Goal: Information Seeking & Learning: Learn about a topic

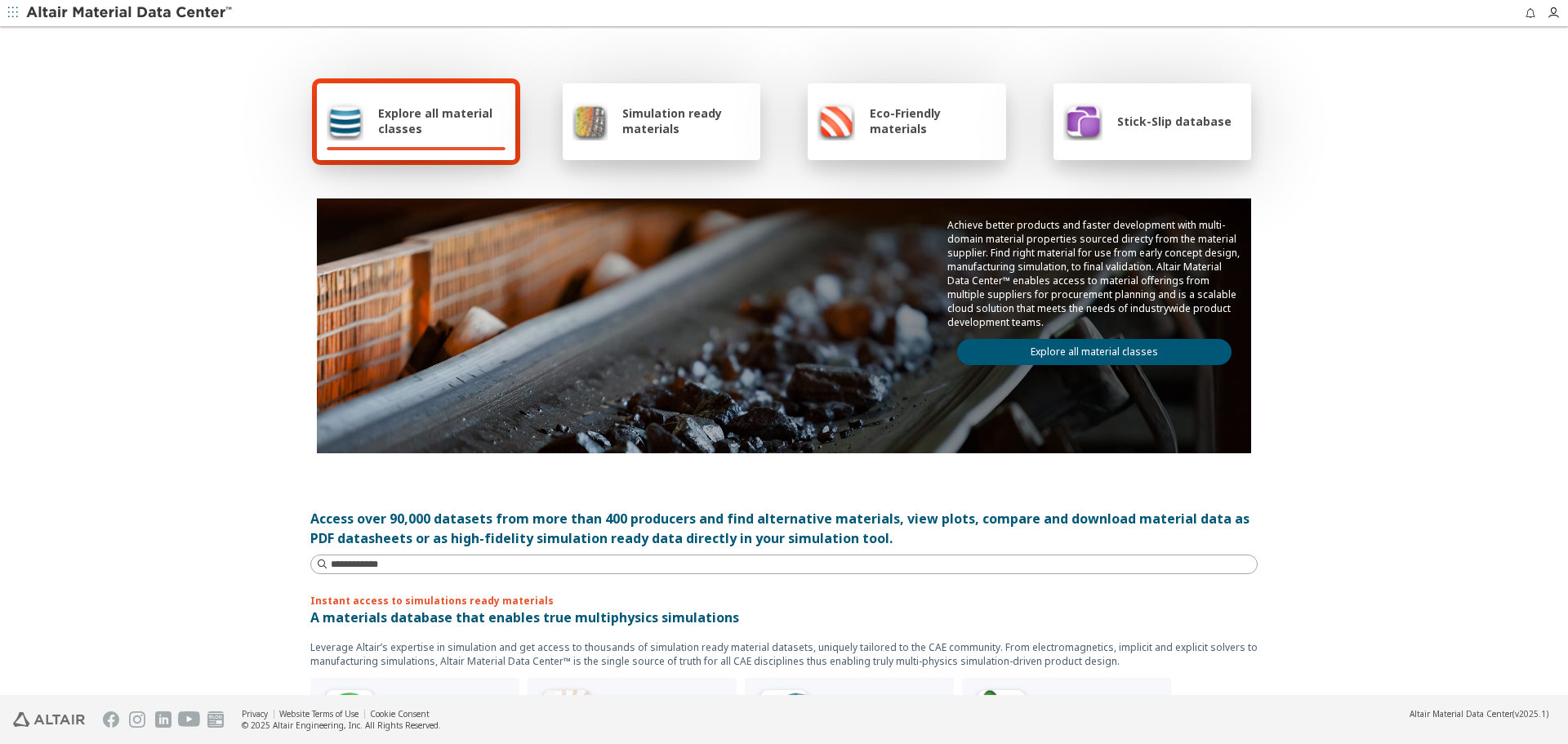
click at [1088, 335] on div "Achieve better products and faster development with multi-domain material prope…" at bounding box center [1093, 292] width 313 height 187
click at [1097, 366] on div "Achieve better products and faster development with multi-domain material prope…" at bounding box center [1093, 292] width 313 height 187
click at [1102, 357] on link "Explore all material classes" at bounding box center [1093, 352] width 274 height 27
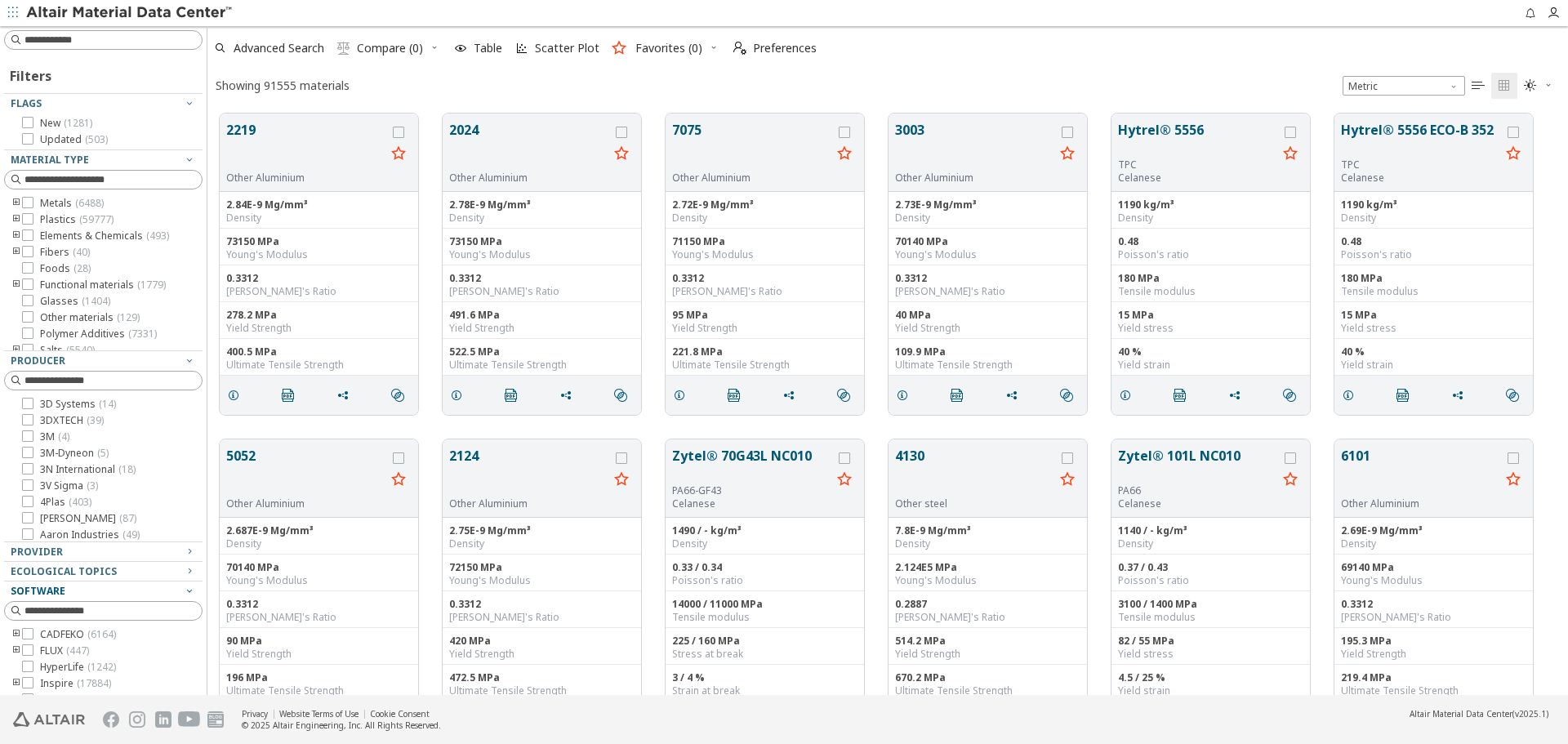
scroll to position [582, 1349]
click at [115, 603] on input at bounding box center [113, 611] width 177 height 17
type input "****"
click at [95, 640] on span "( 47078 )" at bounding box center [107, 635] width 34 height 14
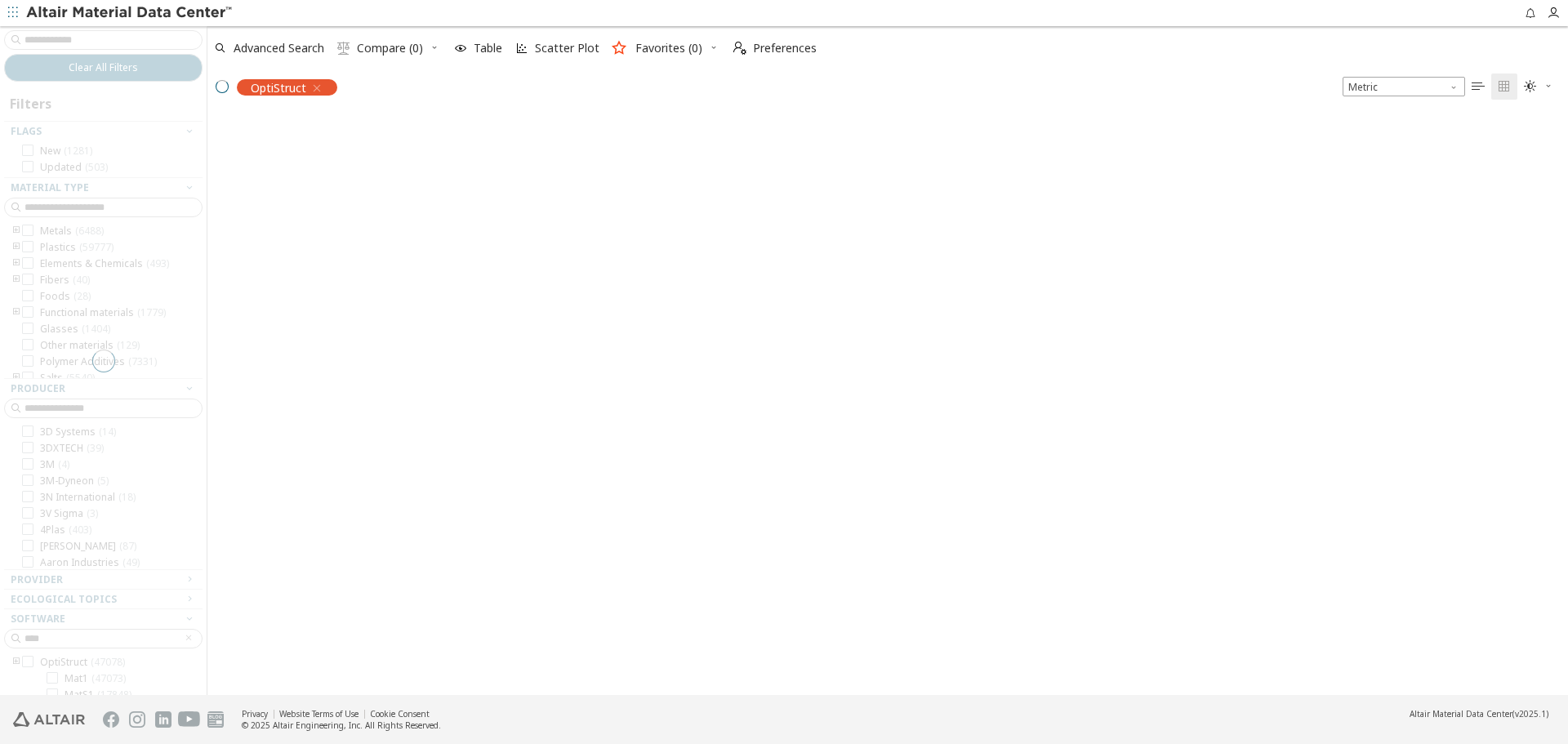
scroll to position [579, 1349]
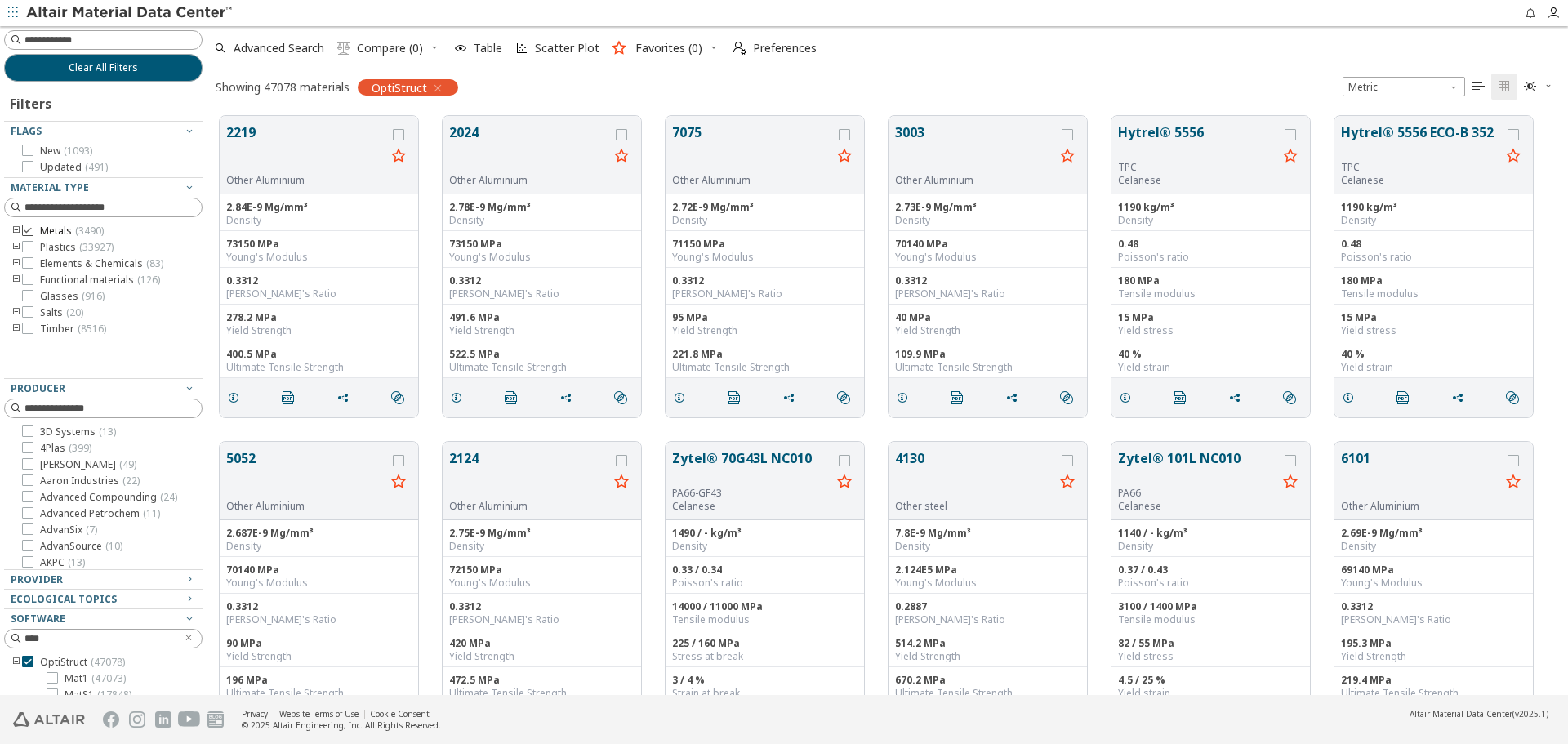
click at [82, 235] on span "( 3490 )" at bounding box center [88, 231] width 28 height 14
